Goal: Check status: Check status

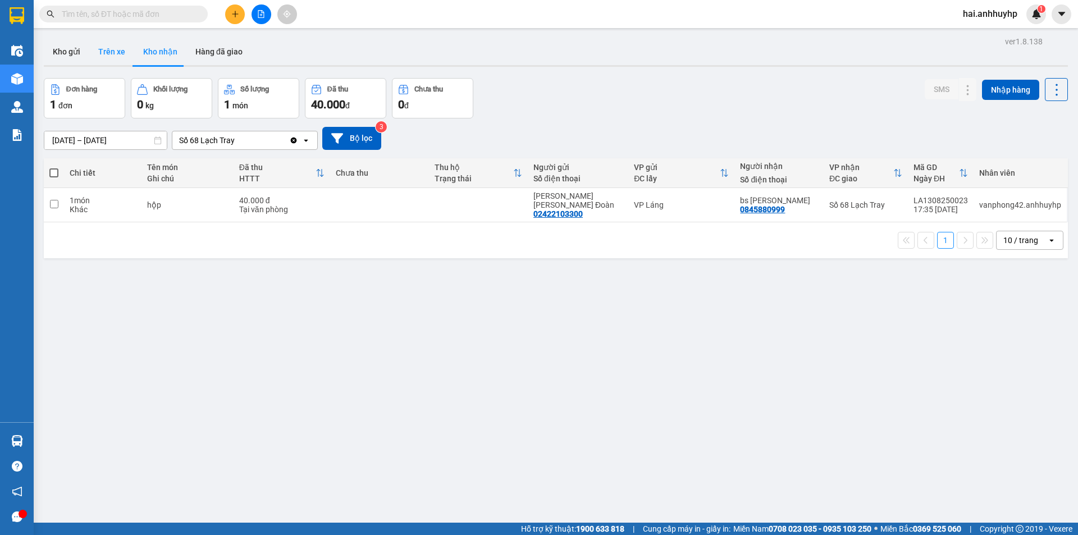
click at [118, 58] on button "Trên xe" at bounding box center [111, 51] width 45 height 27
type input "[DATE] – [DATE]"
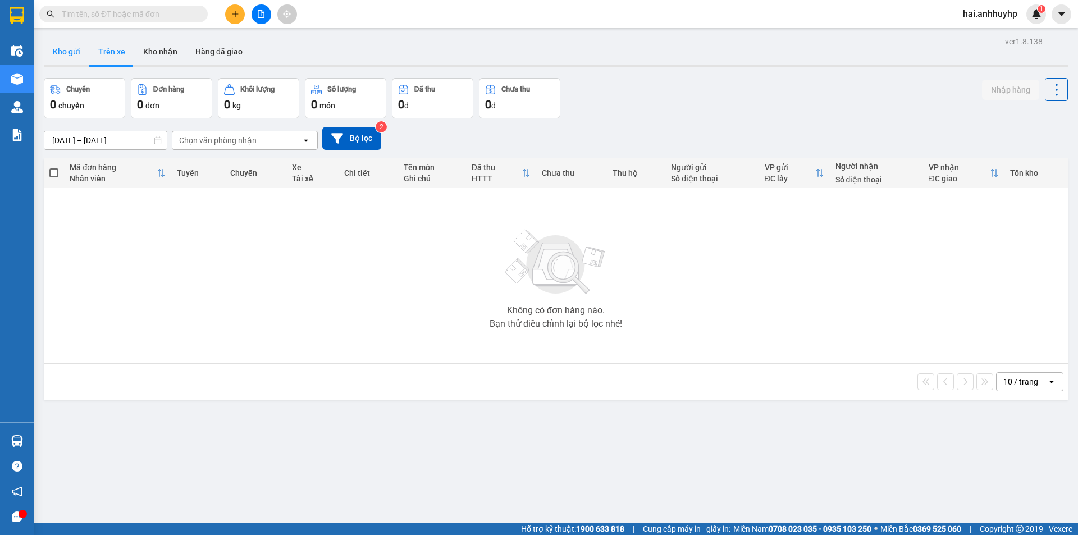
click at [78, 53] on button "Kho gửi" at bounding box center [66, 51] width 45 height 27
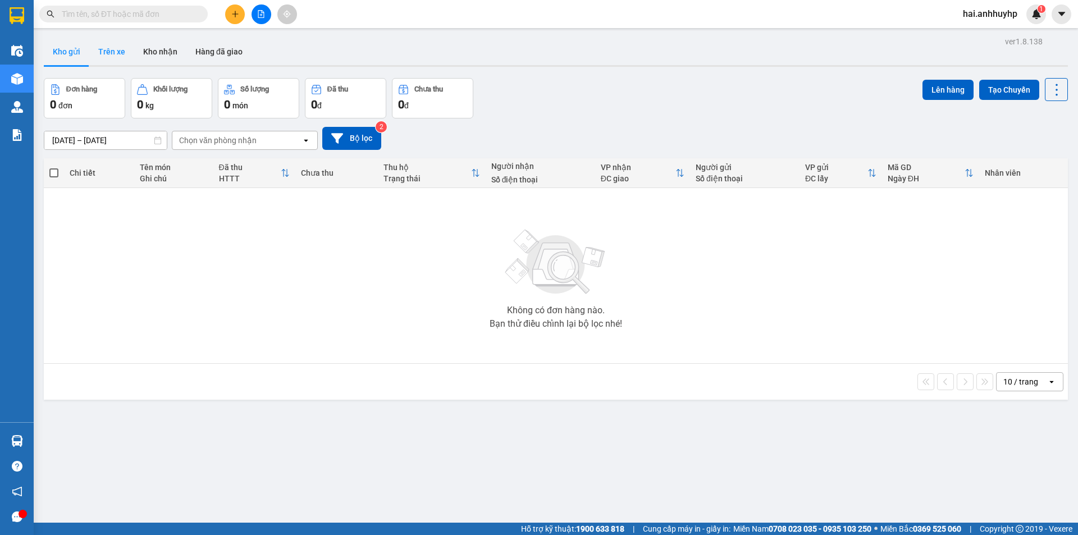
click at [97, 54] on button "Trên xe" at bounding box center [111, 51] width 45 height 27
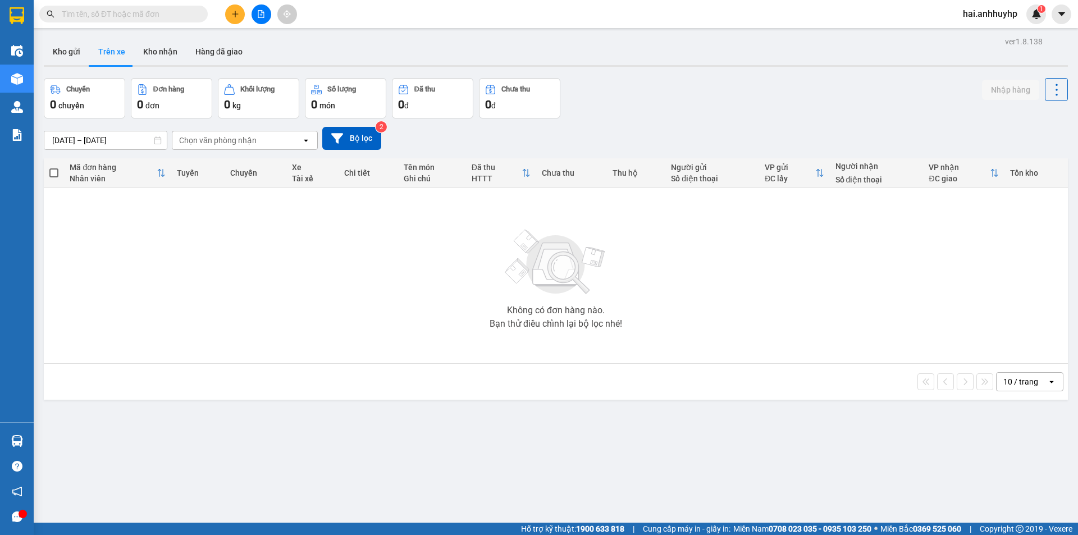
click at [144, 20] on input "text" at bounding box center [128, 14] width 133 height 12
click at [174, 61] on button "Kho nhận" at bounding box center [160, 51] width 52 height 27
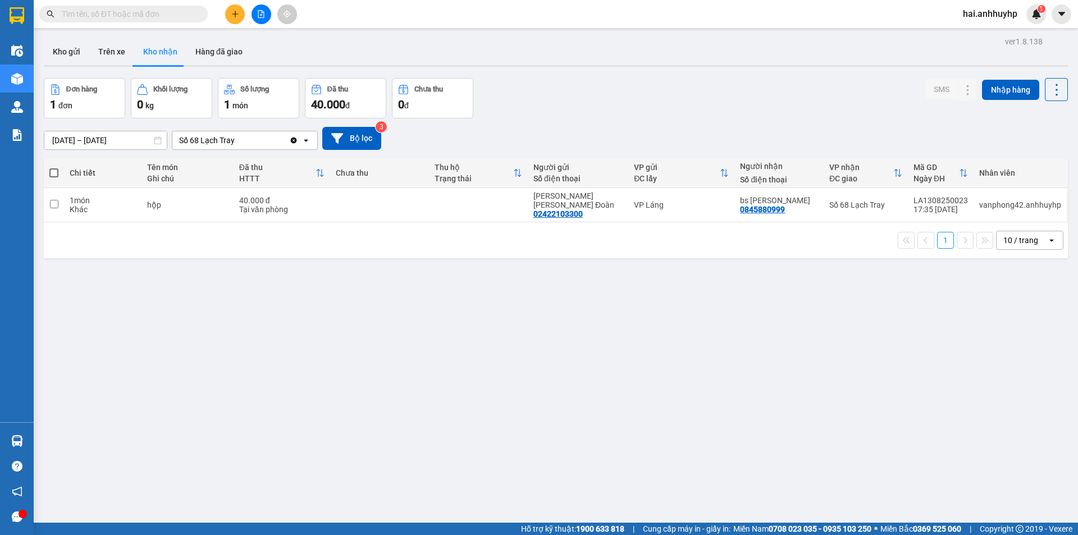
click at [295, 141] on icon "Clear value" at bounding box center [294, 140] width 6 height 6
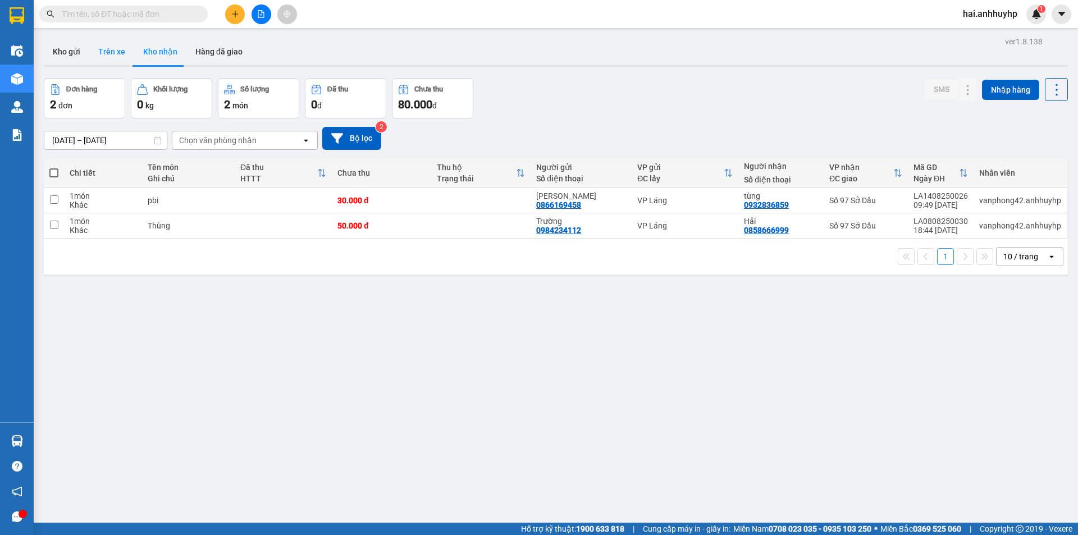
click at [109, 57] on button "Trên xe" at bounding box center [111, 51] width 45 height 27
type input "[DATE] – [DATE]"
